Goal: Task Accomplishment & Management: Manage account settings

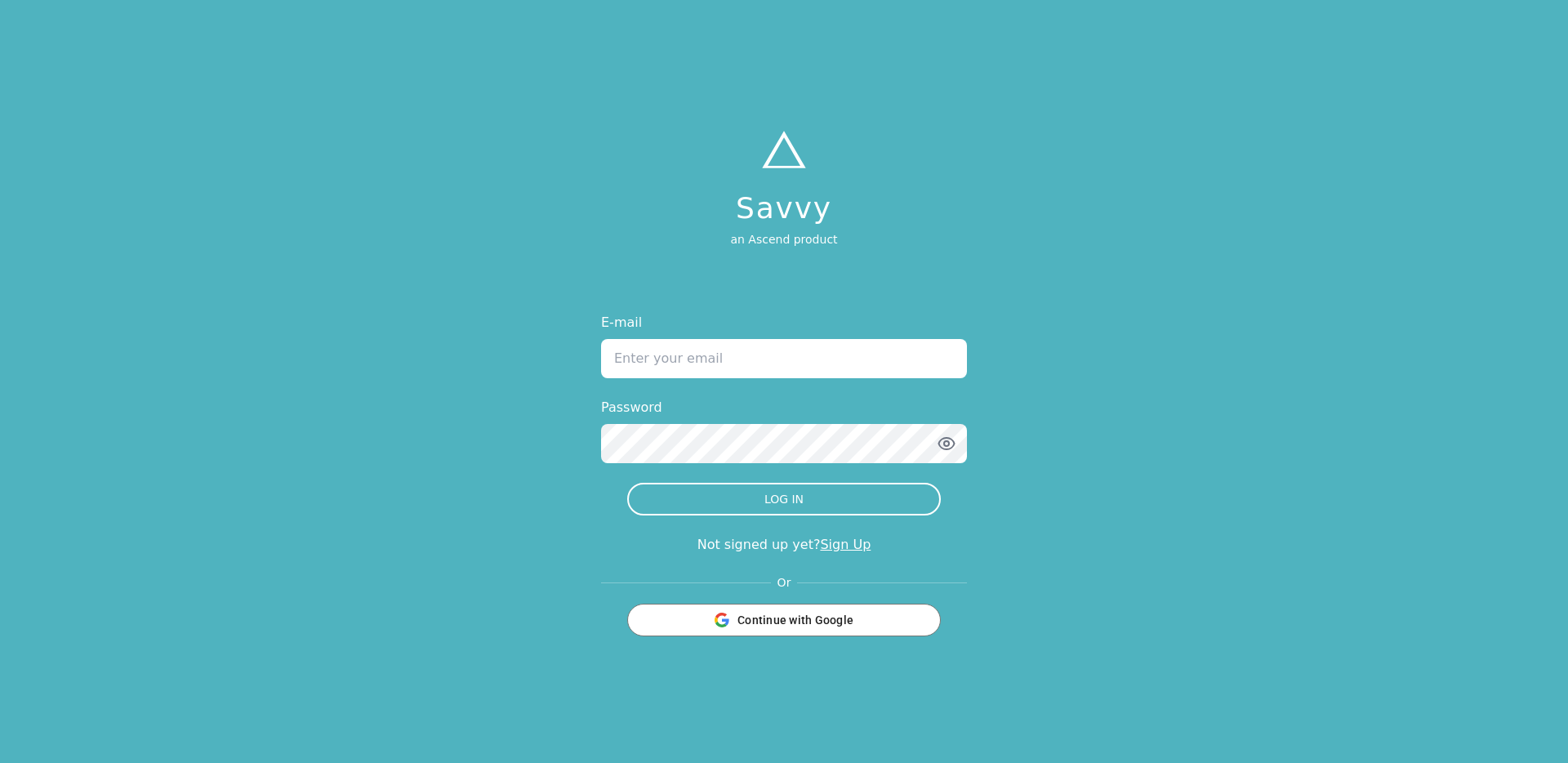
click at [725, 369] on input "E-mail" at bounding box center [784, 358] width 366 height 39
paste input "[PERSON_NAME][EMAIL_ADDRESS][DOMAIN_NAME]"
type input "[PERSON_NAME][EMAIL_ADDRESS][DOMAIN_NAME]"
click at [730, 517] on div "E-mail [PERSON_NAME][EMAIL_ADDRESS][DOMAIN_NAME] Password LOG IN Not signed up …" at bounding box center [784, 474] width 366 height 324
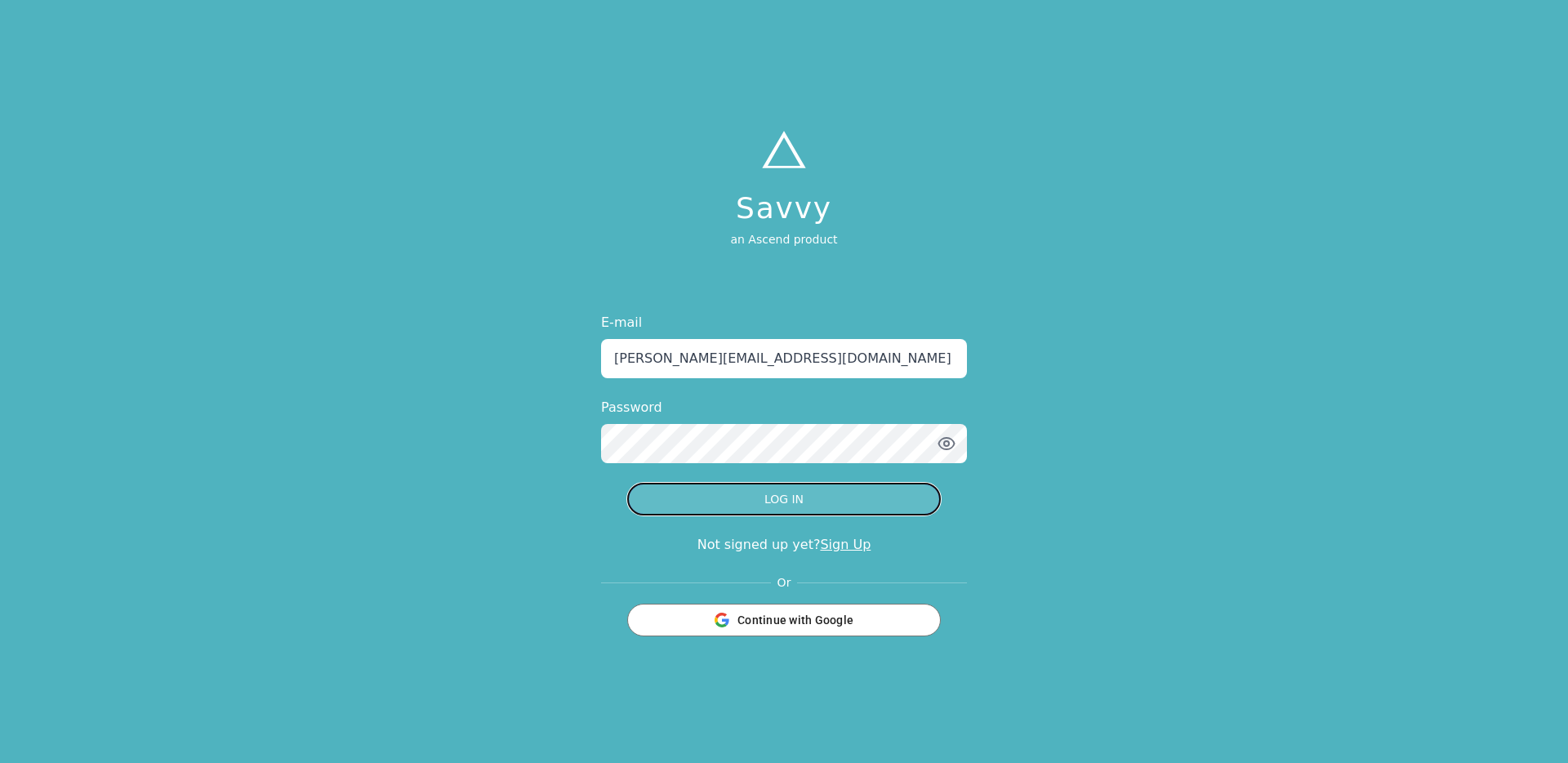
click at [732, 511] on button "LOG IN" at bounding box center [784, 498] width 314 height 32
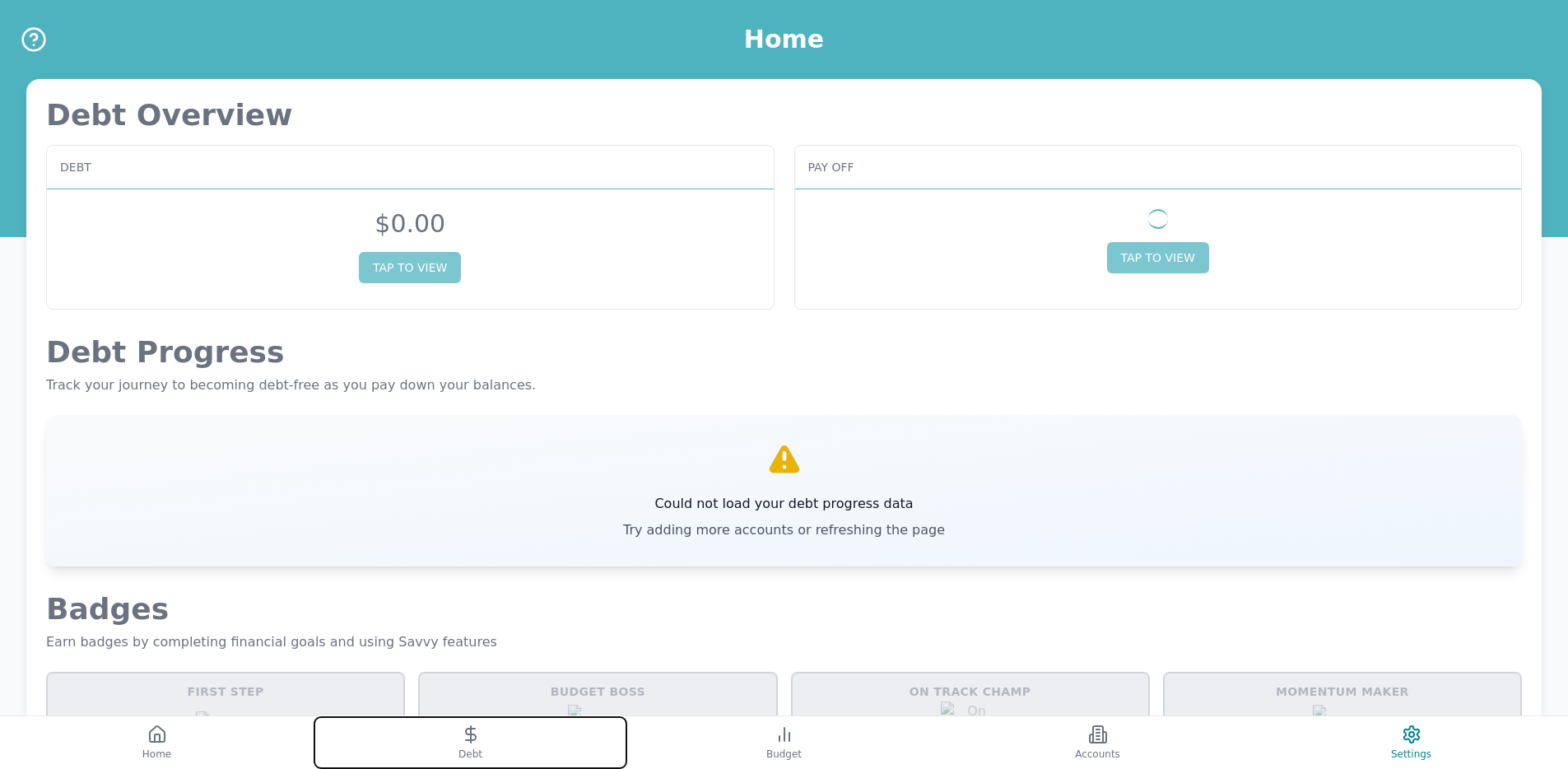
click at [489, 723] on button "Debt" at bounding box center [470, 742] width 314 height 53
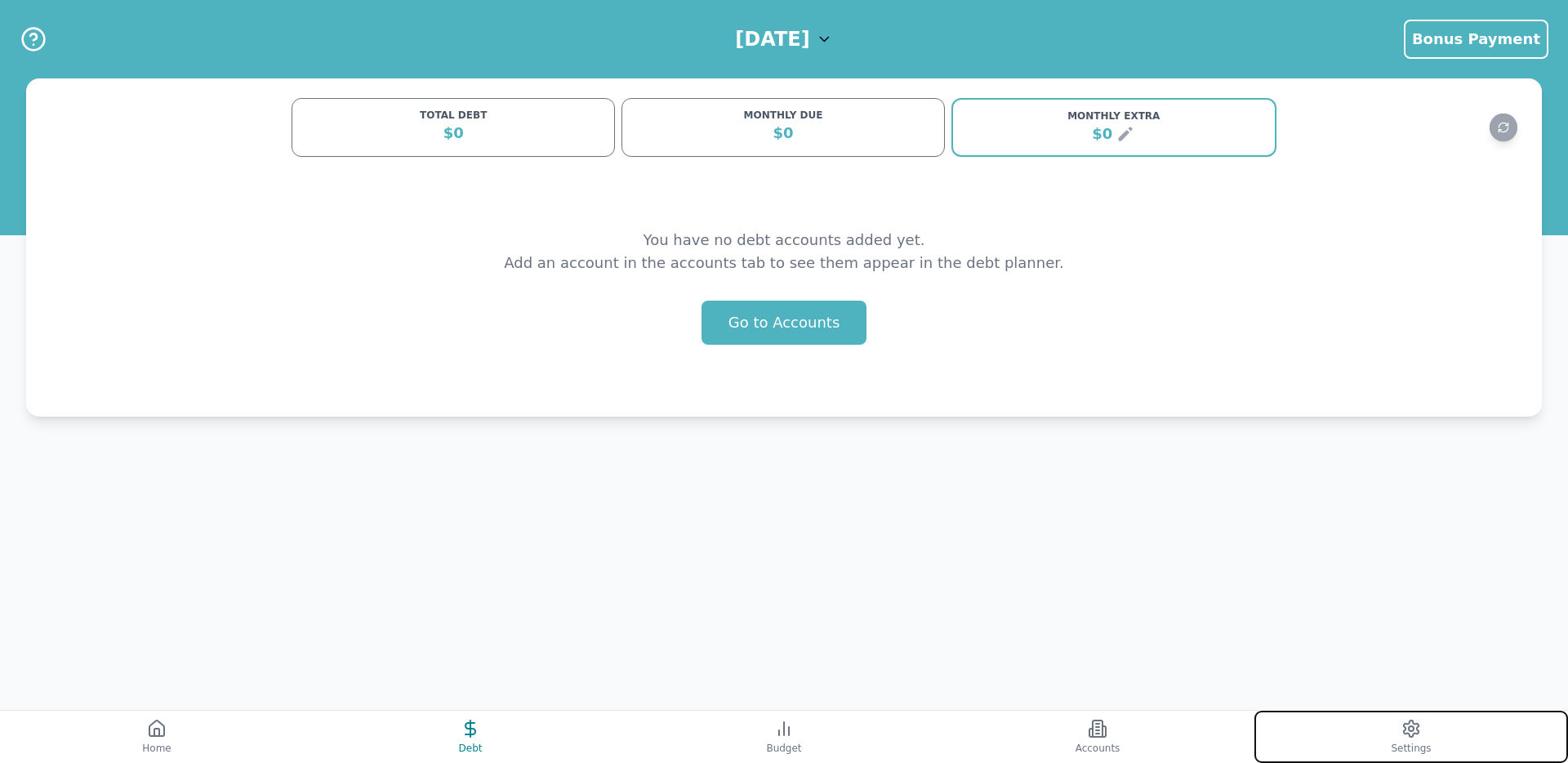
click at [1382, 726] on button "Settings" at bounding box center [1411, 736] width 314 height 52
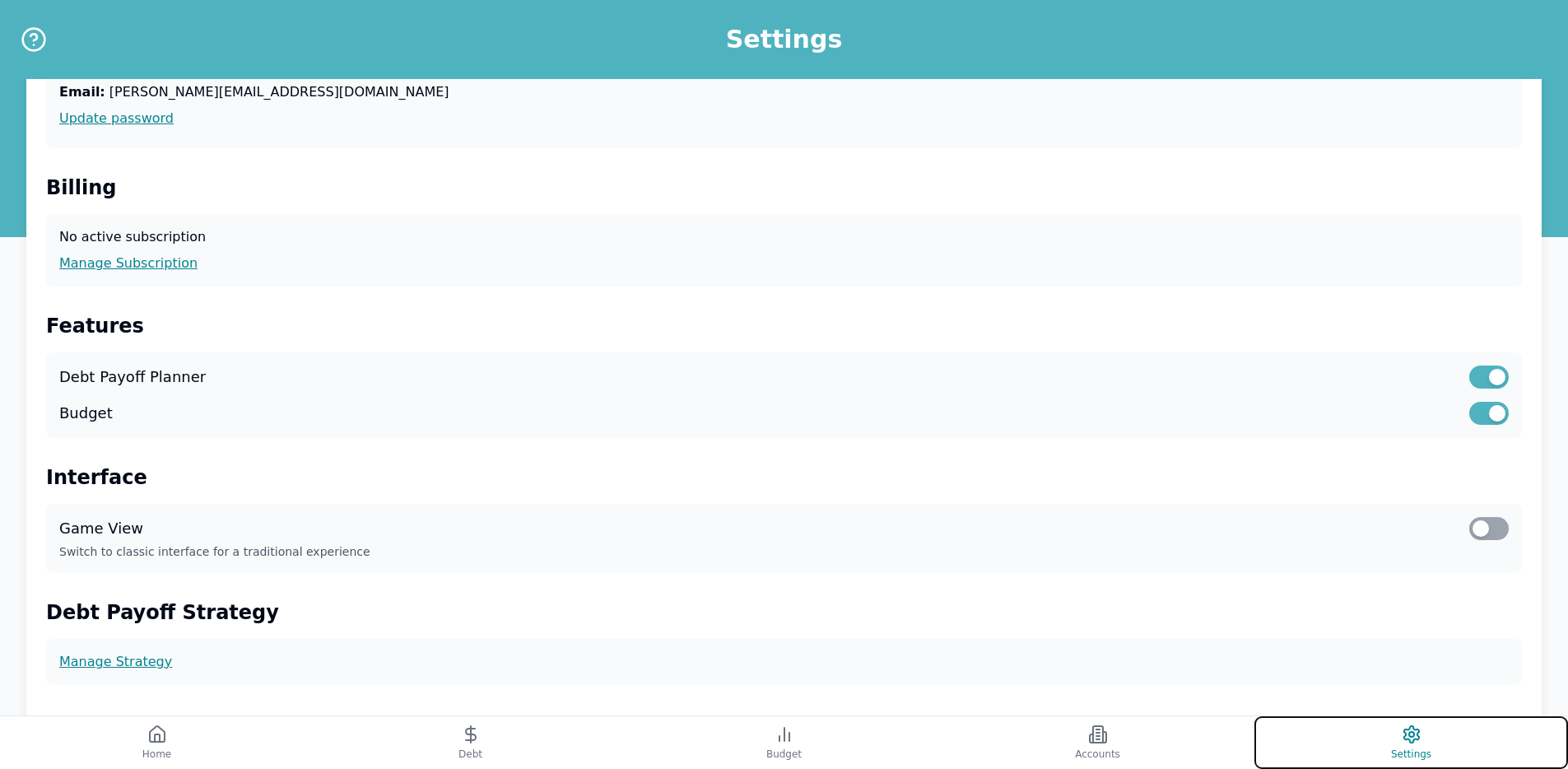
scroll to position [362, 0]
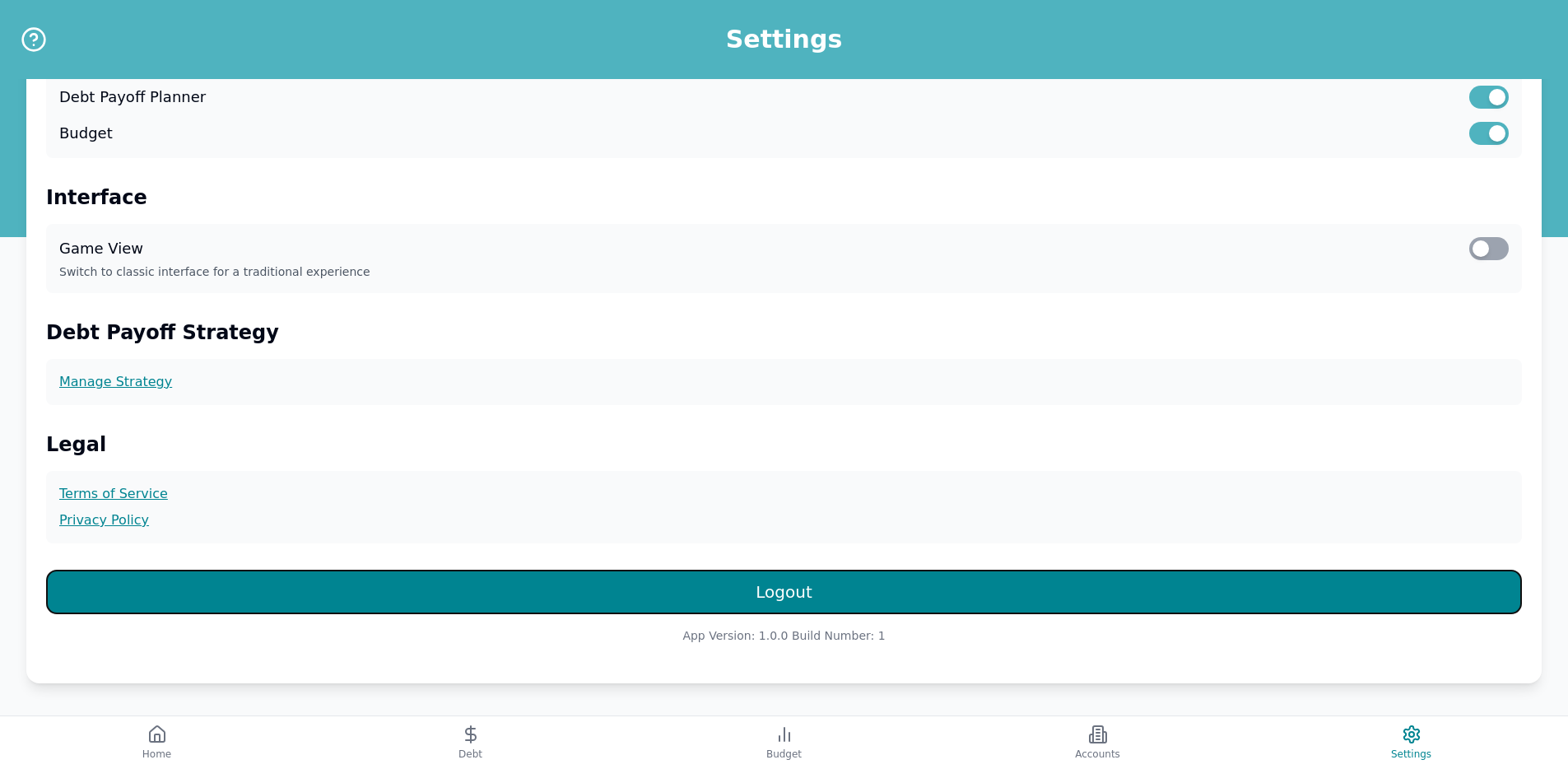
click at [735, 598] on button "Logout" at bounding box center [784, 591] width 1476 height 44
